Goal: Use online tool/utility: Utilize a website feature to perform a specific function

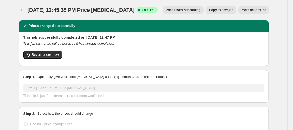
select select "no_change"
select select "pp"
